Goal: Task Accomplishment & Management: Complete application form

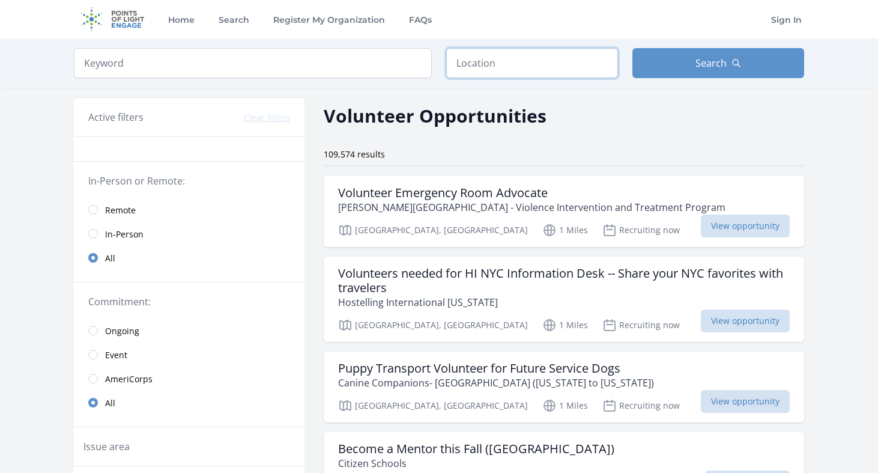
click at [497, 66] on input "text" at bounding box center [532, 63] width 172 height 30
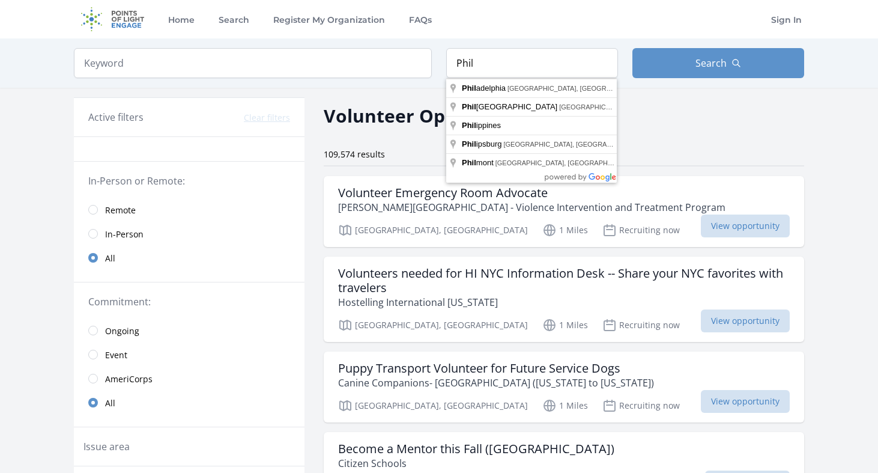
type input "[GEOGRAPHIC_DATA], [GEOGRAPHIC_DATA], [GEOGRAPHIC_DATA]"
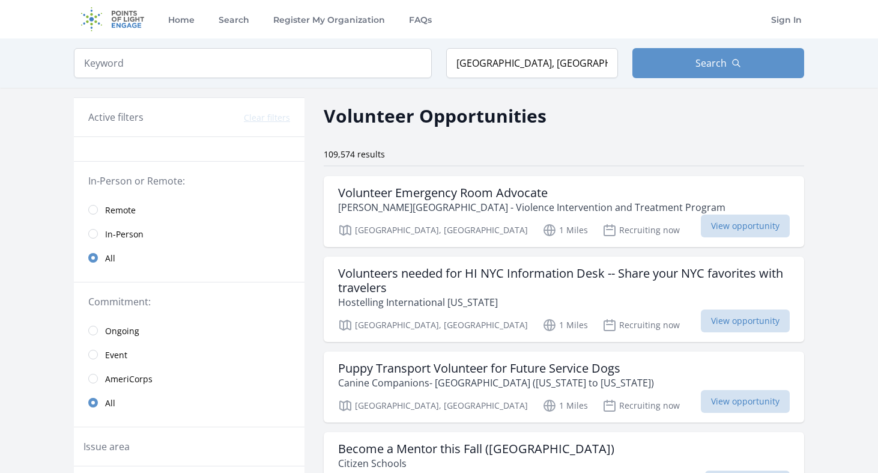
drag, startPoint x: 497, startPoint y: 66, endPoint x: 551, endPoint y: 89, distance: 59.2
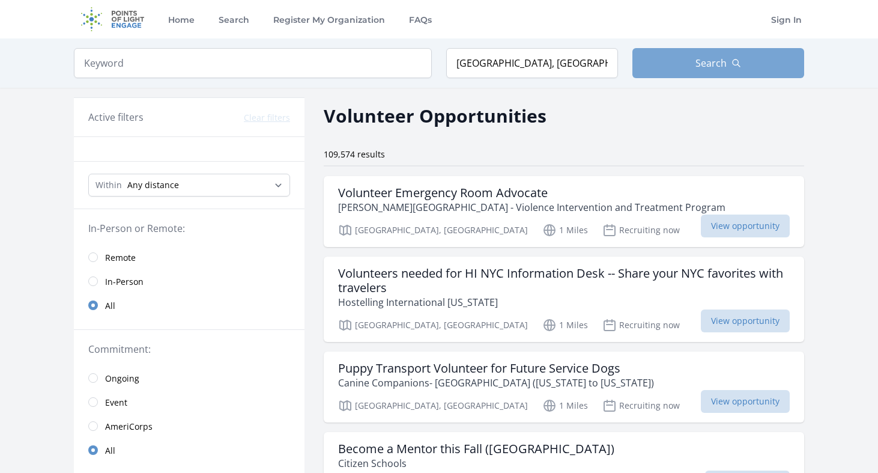
click at [695, 63] on button "Search" at bounding box center [718, 63] width 172 height 30
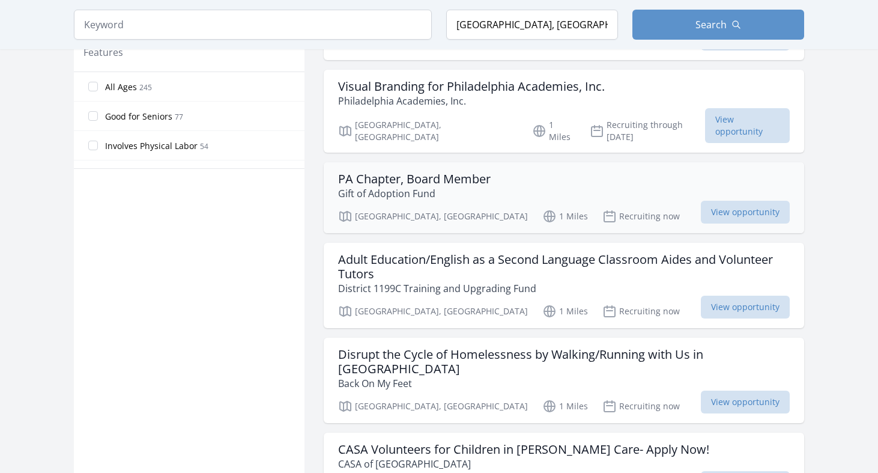
scroll to position [713, 0]
click at [747, 295] on span "View opportunity" at bounding box center [745, 306] width 89 height 23
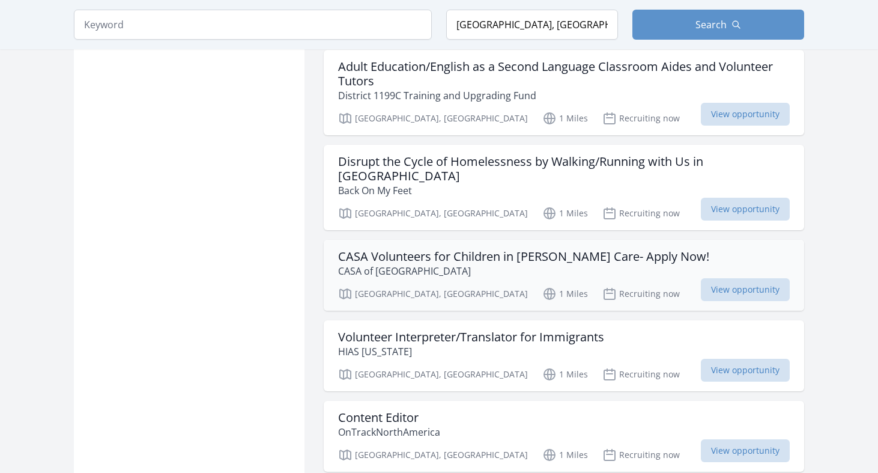
scroll to position [908, 0]
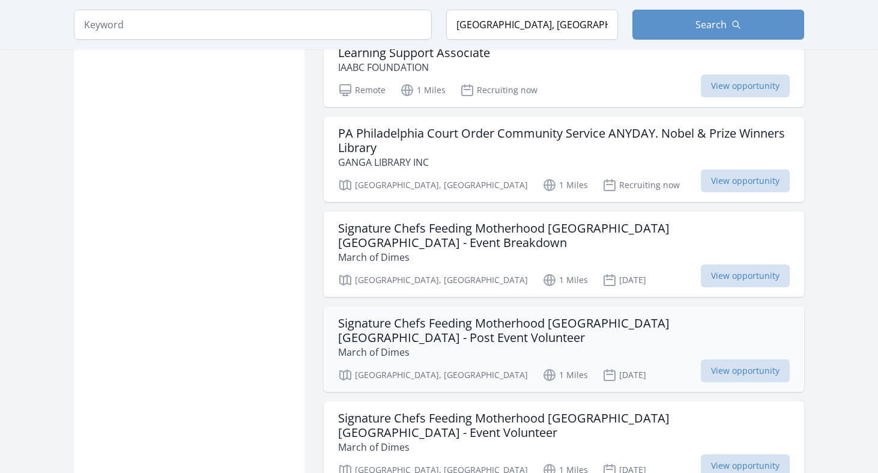
scroll to position [2161, 0]
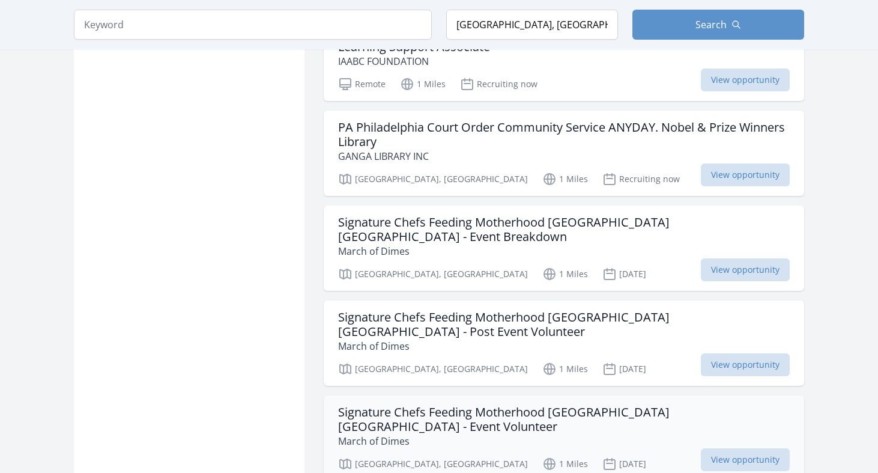
click at [379, 405] on h3 "Signature Chefs Feeding Motherhood [GEOGRAPHIC_DATA] [GEOGRAPHIC_DATA] - Event …" at bounding box center [564, 419] width 452 height 29
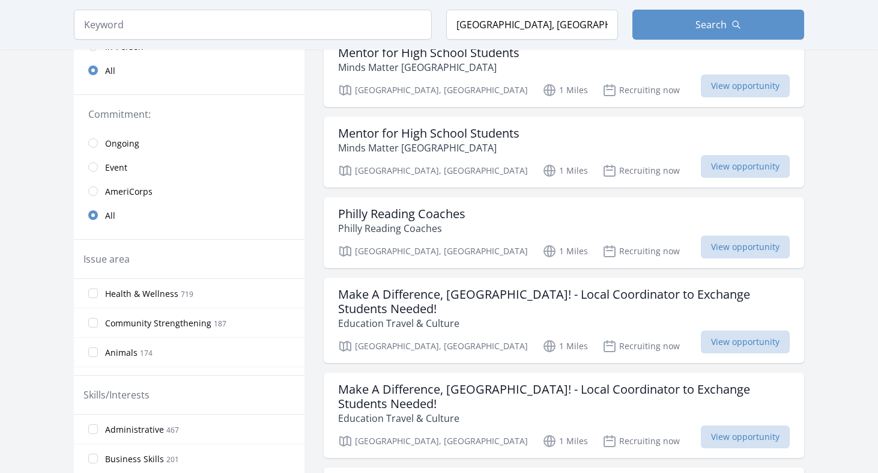
scroll to position [243, 0]
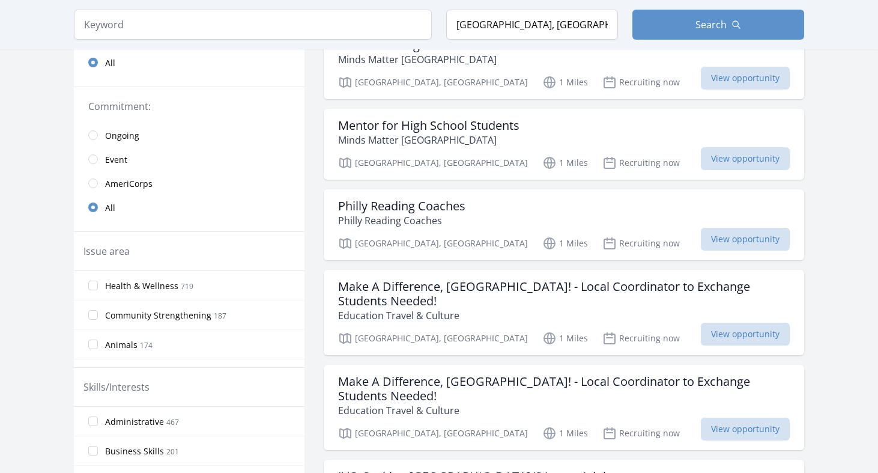
click at [123, 163] on span "Event" at bounding box center [116, 160] width 22 height 12
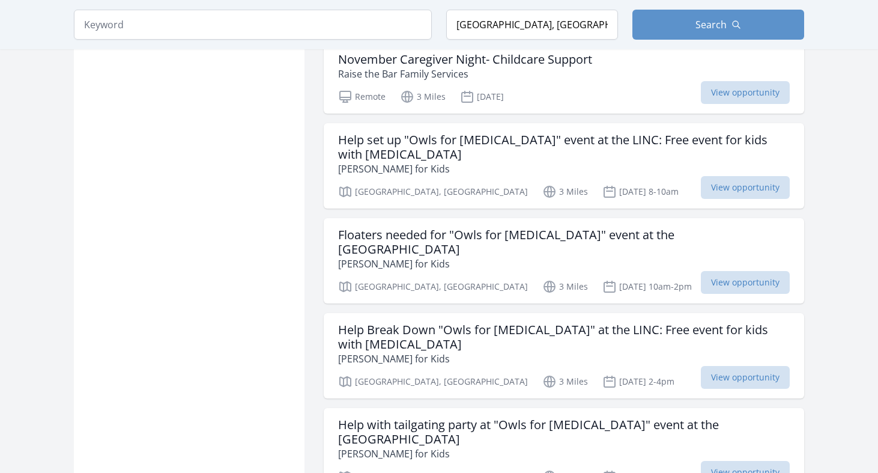
scroll to position [1183, 0]
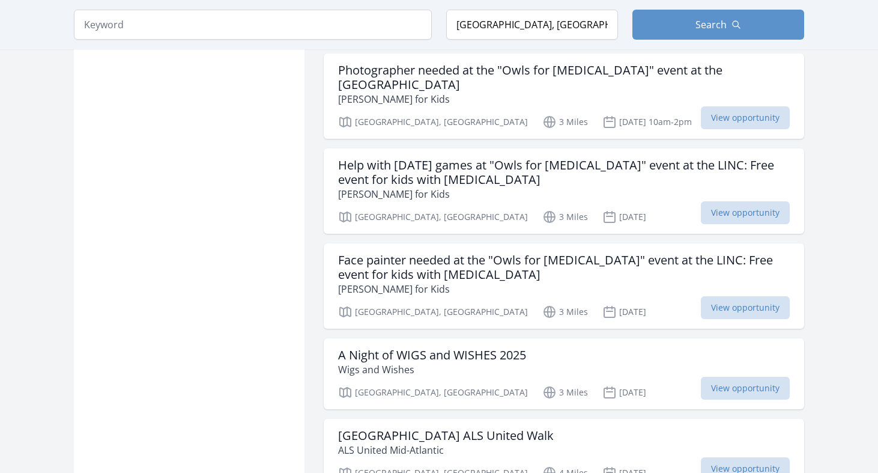
scroll to position [2028, 0]
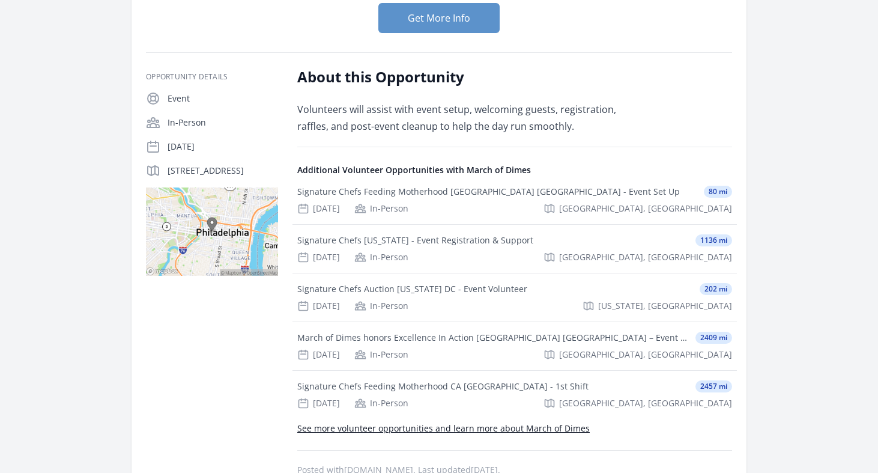
scroll to position [214, 0]
